Goal: Find specific page/section: Find specific page/section

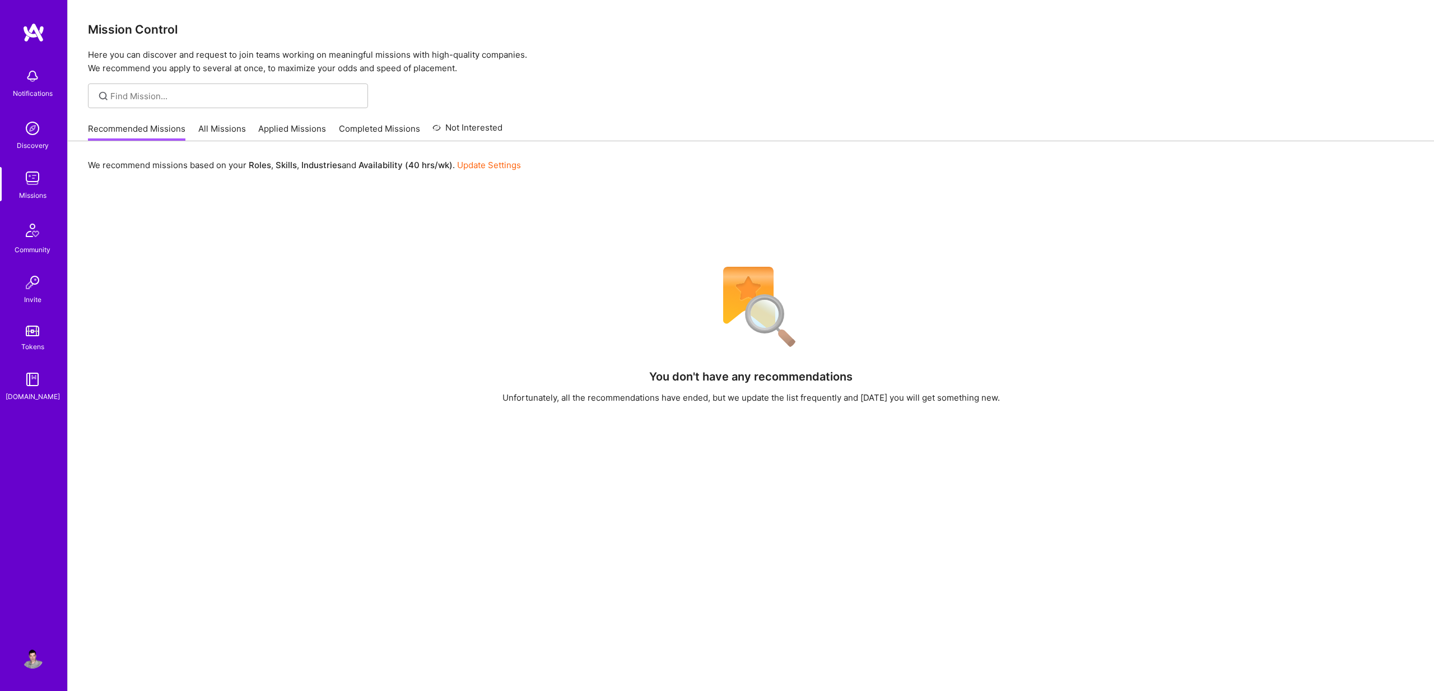
click at [24, 28] on img at bounding box center [33, 32] width 22 height 20
click at [299, 128] on link "Applied Missions" at bounding box center [292, 132] width 68 height 18
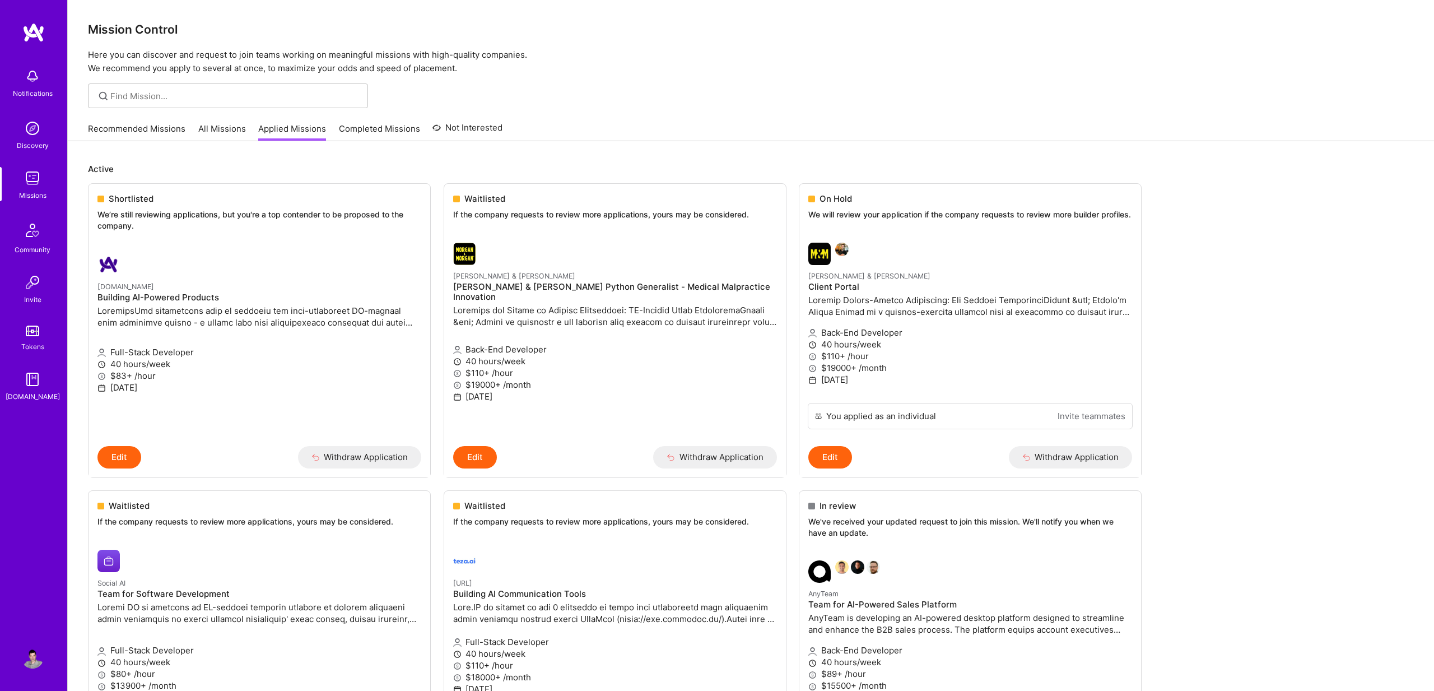
scroll to position [86, 0]
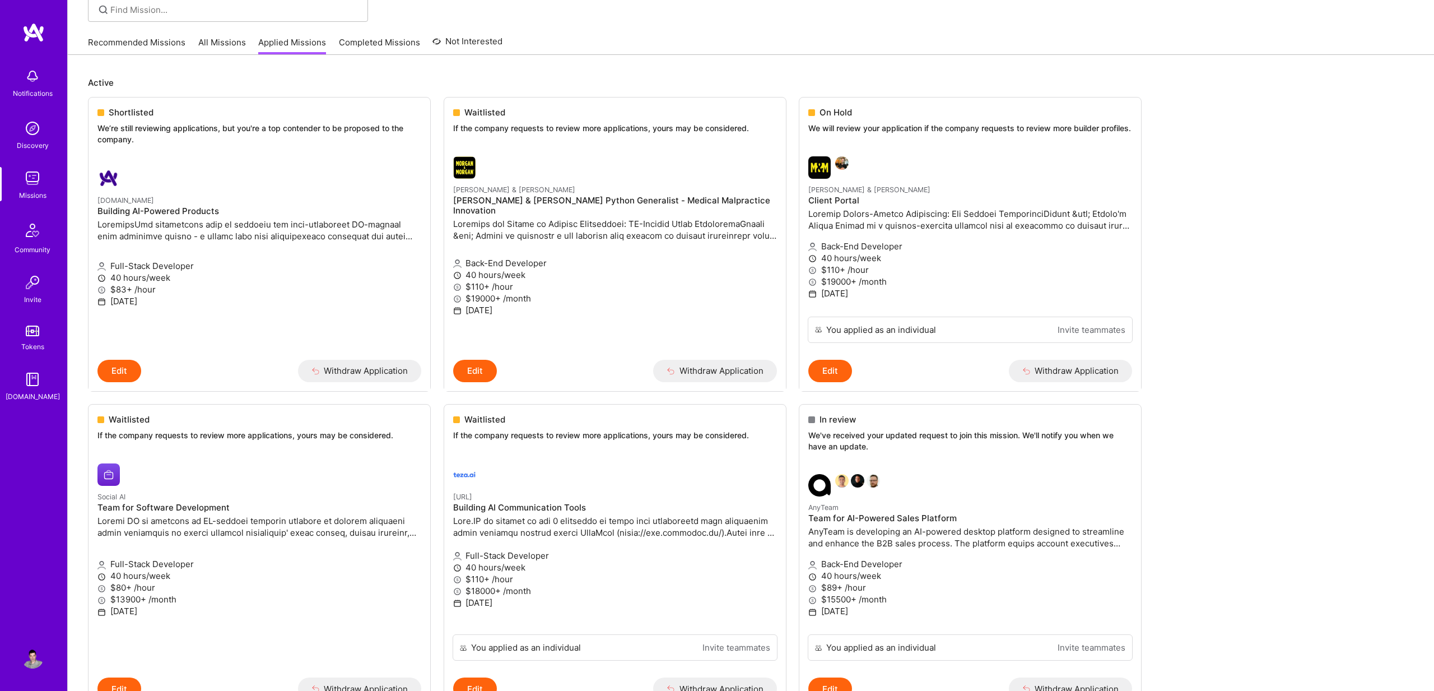
click at [37, 34] on img at bounding box center [33, 32] width 22 height 20
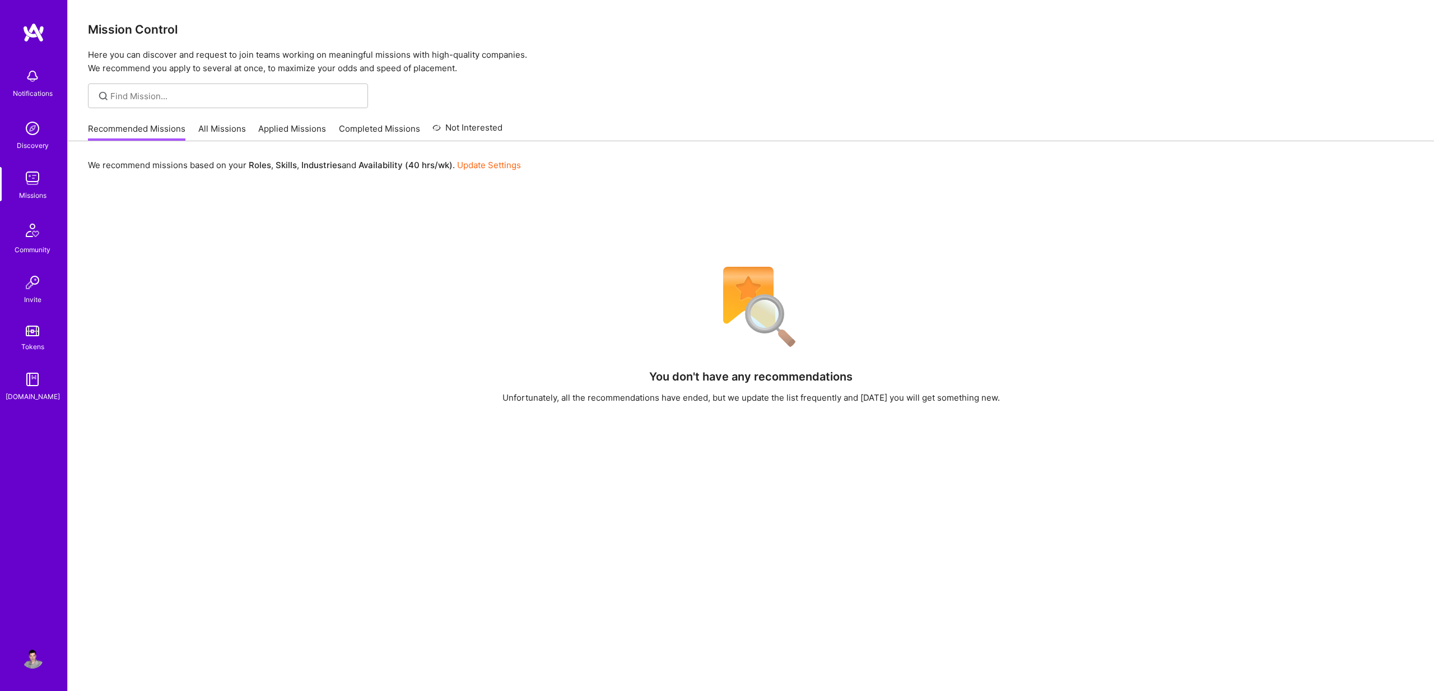
click at [346, 306] on div "You don't have any recommendations Unfortunately, all the recommendations have …" at bounding box center [751, 535] width 1326 height 552
click at [390, 360] on div "You don't have any recommendations Unfortunately, all the recommendations have …" at bounding box center [751, 535] width 1326 height 552
